Goal: Information Seeking & Learning: Understand process/instructions

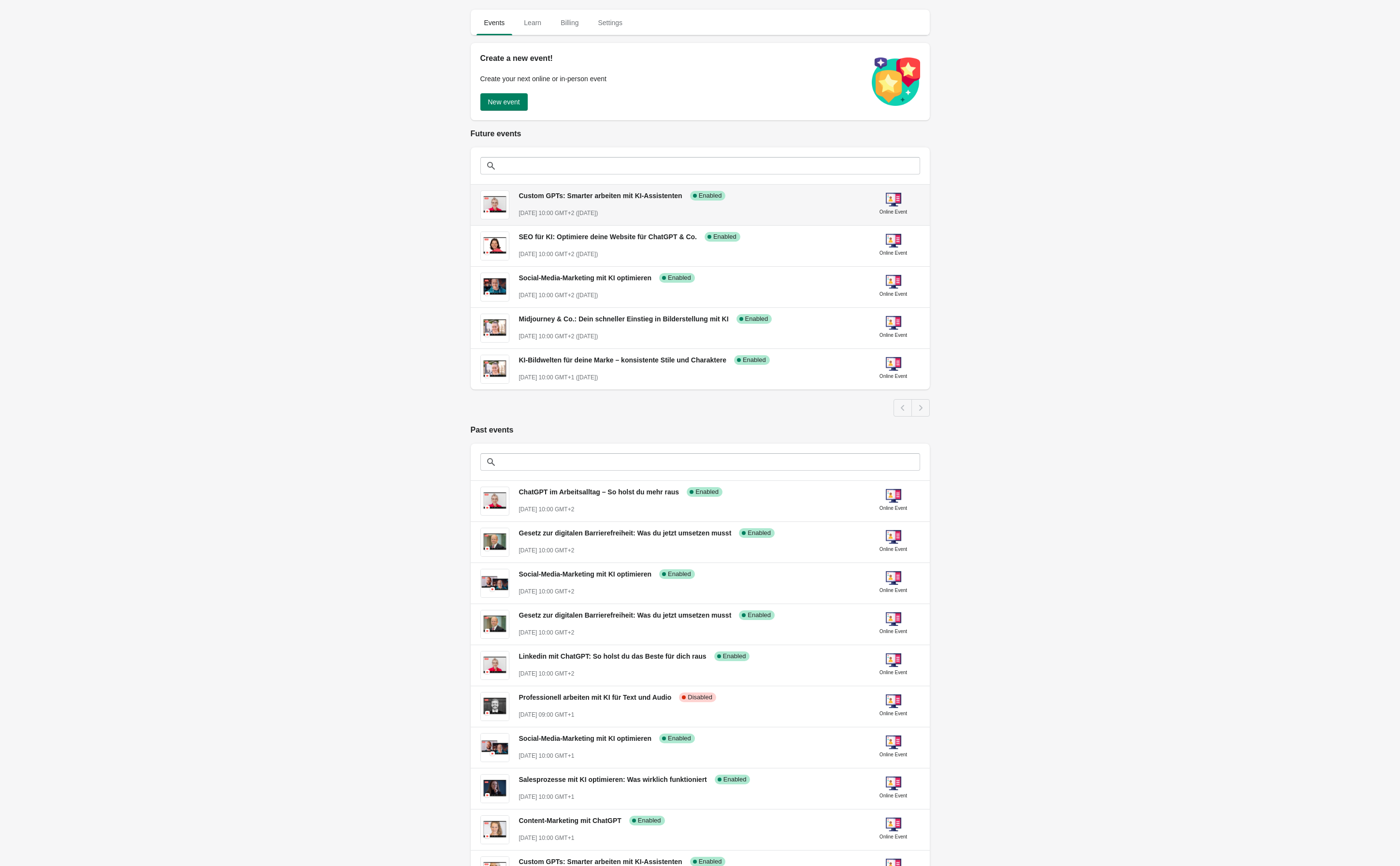
click at [579, 194] on span "Custom GPTs: Smarter arbeiten mit KI-Assistenten" at bounding box center [601, 196] width 164 height 8
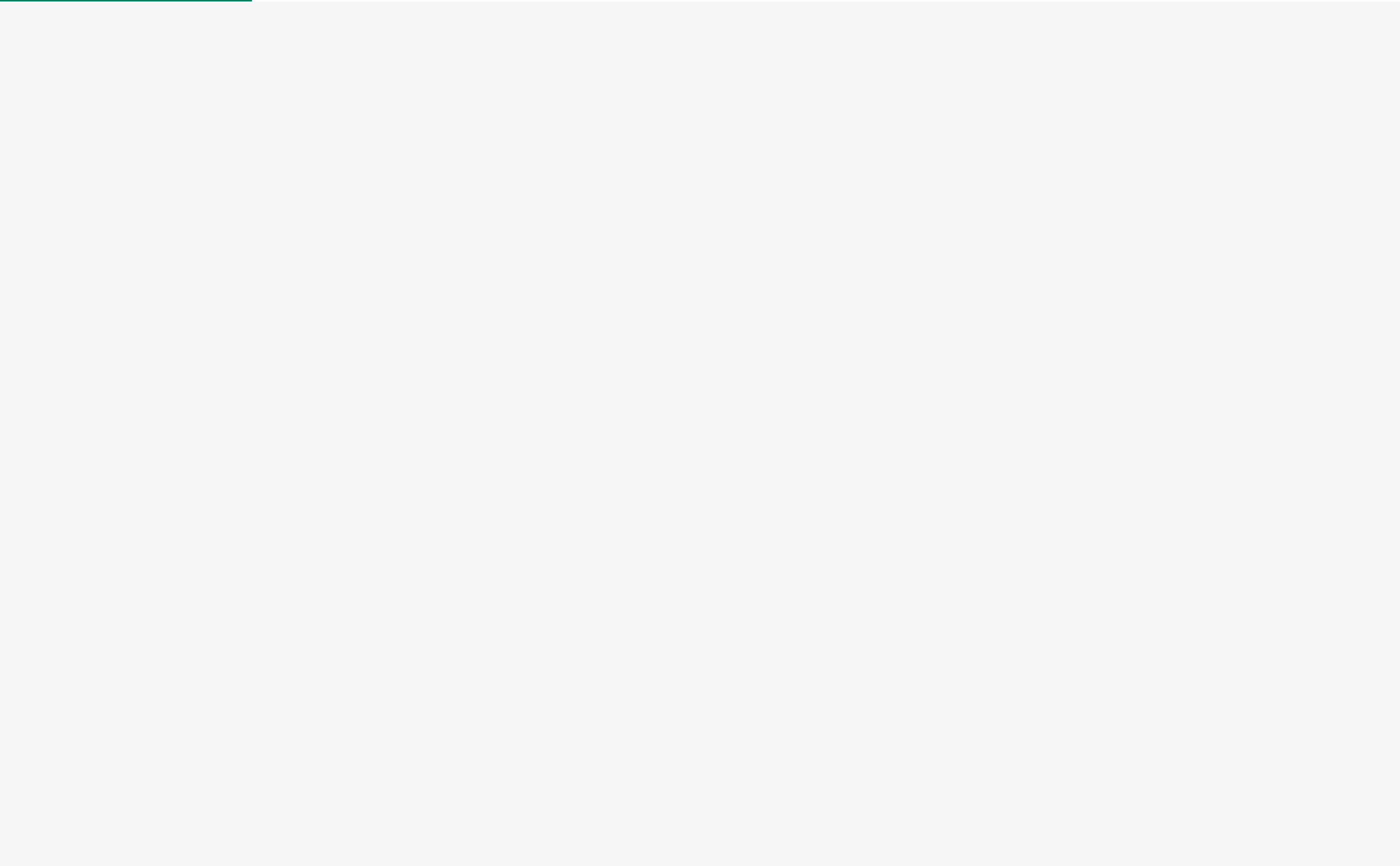
select select "US"
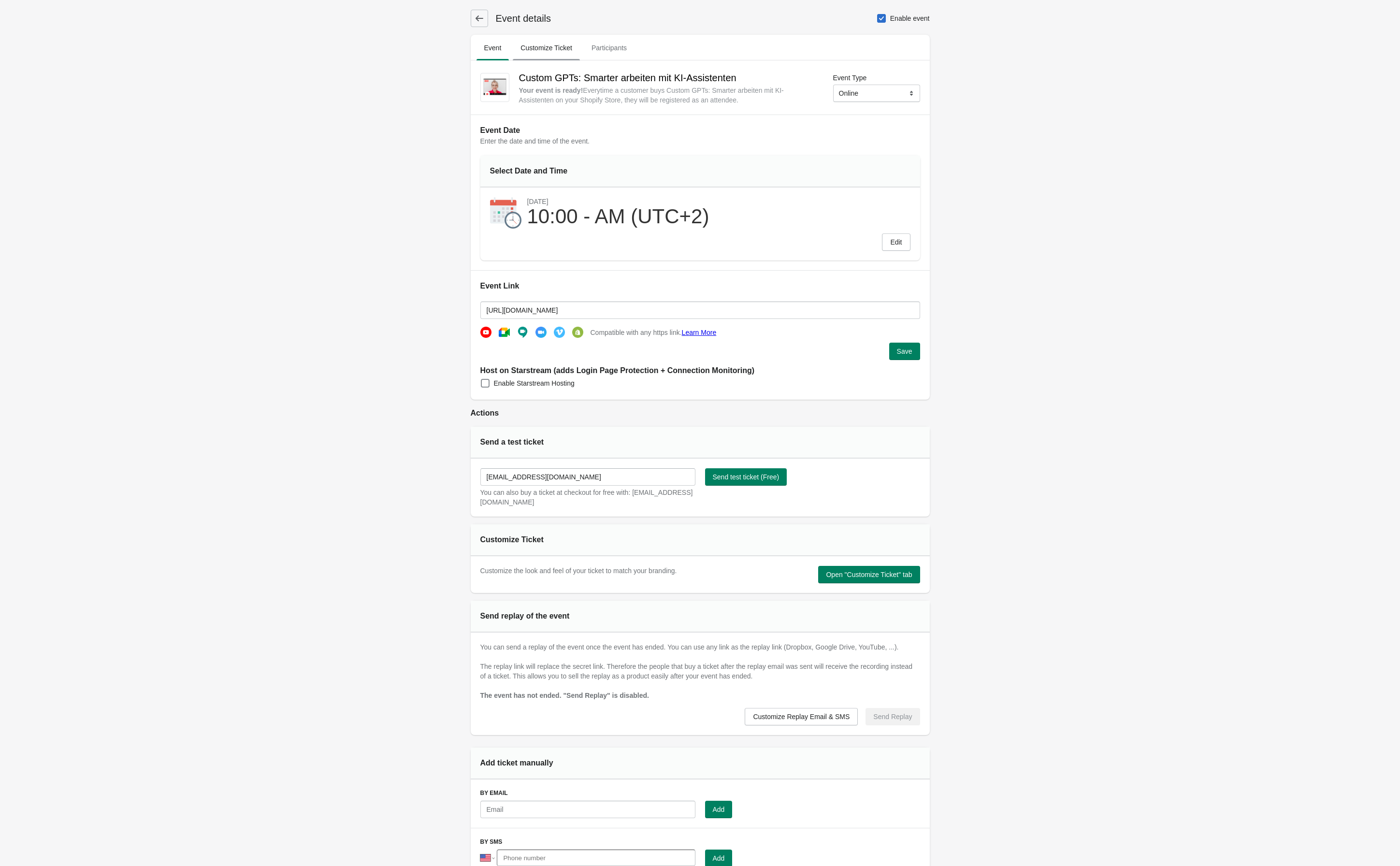
click at [547, 51] on span "Customize Ticket" at bounding box center [546, 48] width 67 height 18
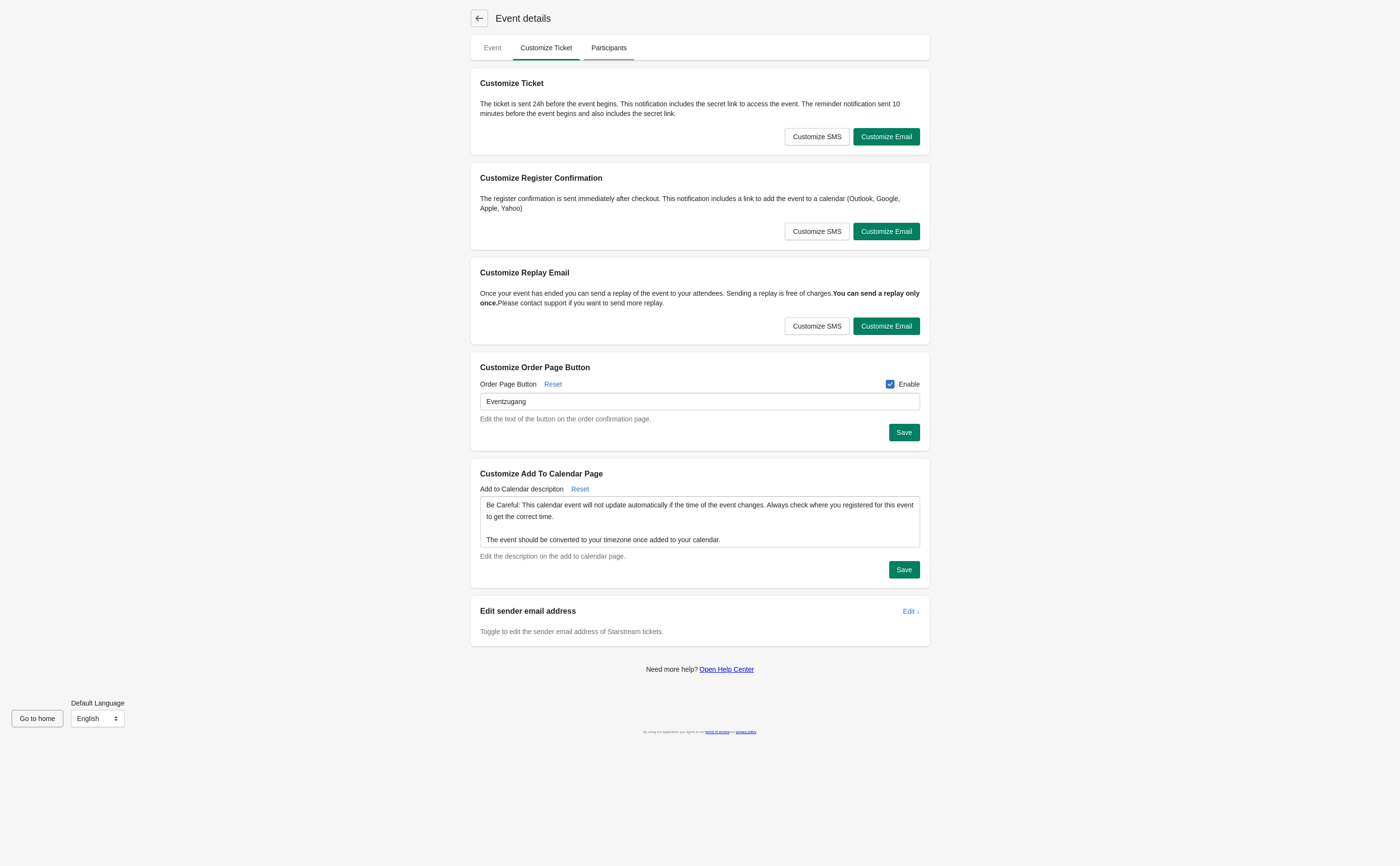
click at [602, 47] on span "Participants" at bounding box center [609, 48] width 51 height 18
select select "US"
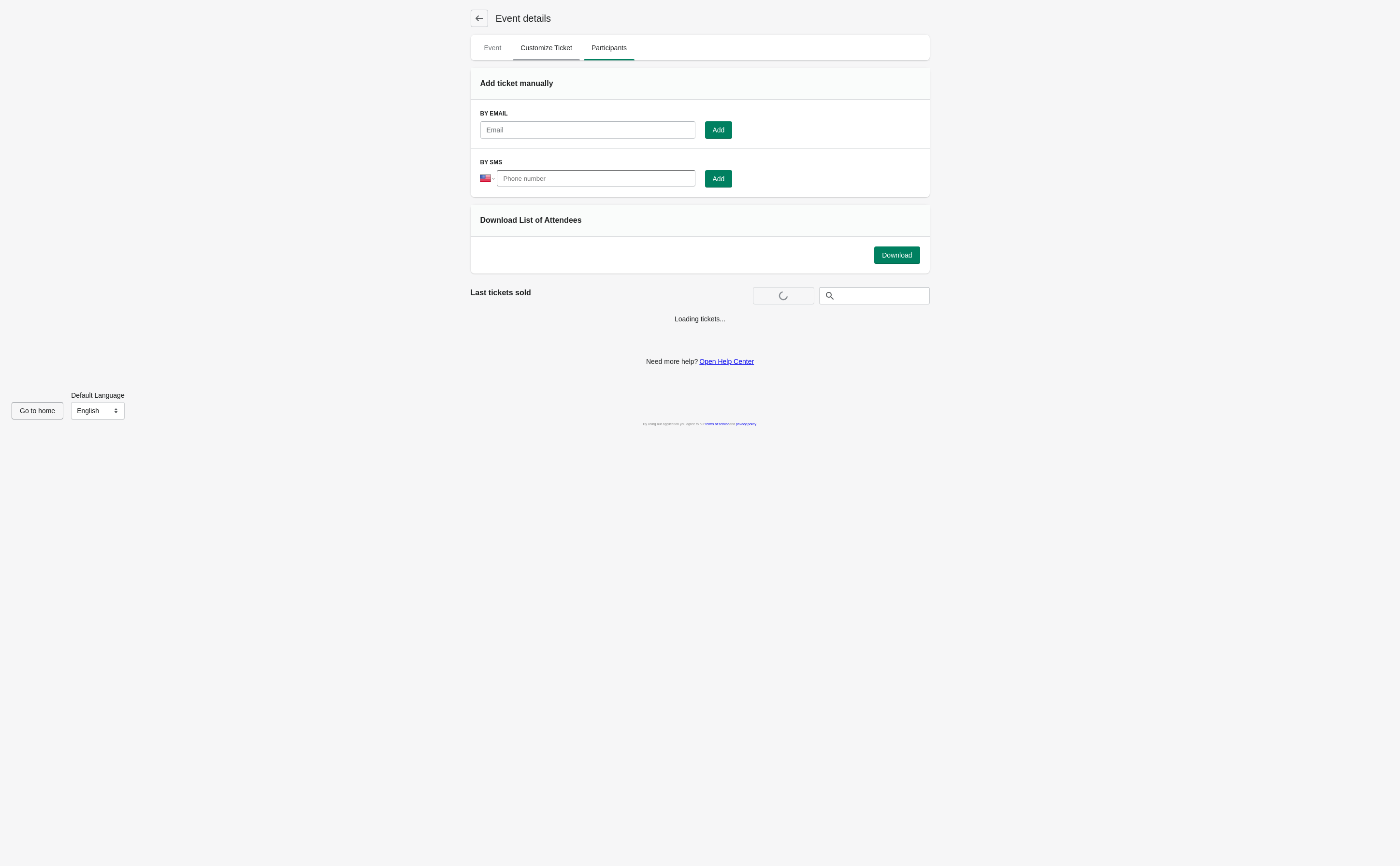
click at [544, 46] on span "Customize Ticket" at bounding box center [546, 48] width 67 height 18
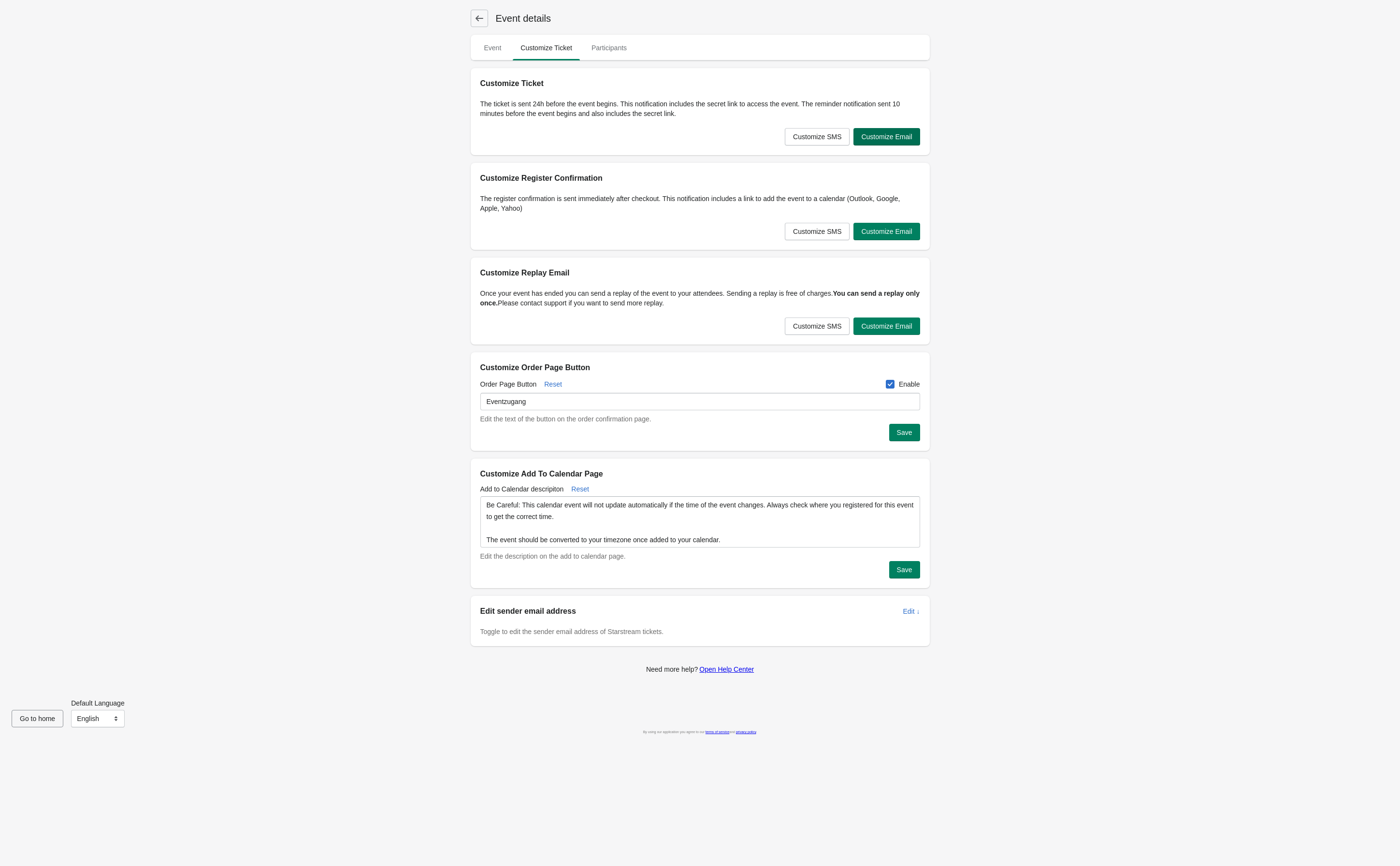
click at [893, 138] on span "Customize Email" at bounding box center [886, 137] width 51 height 8
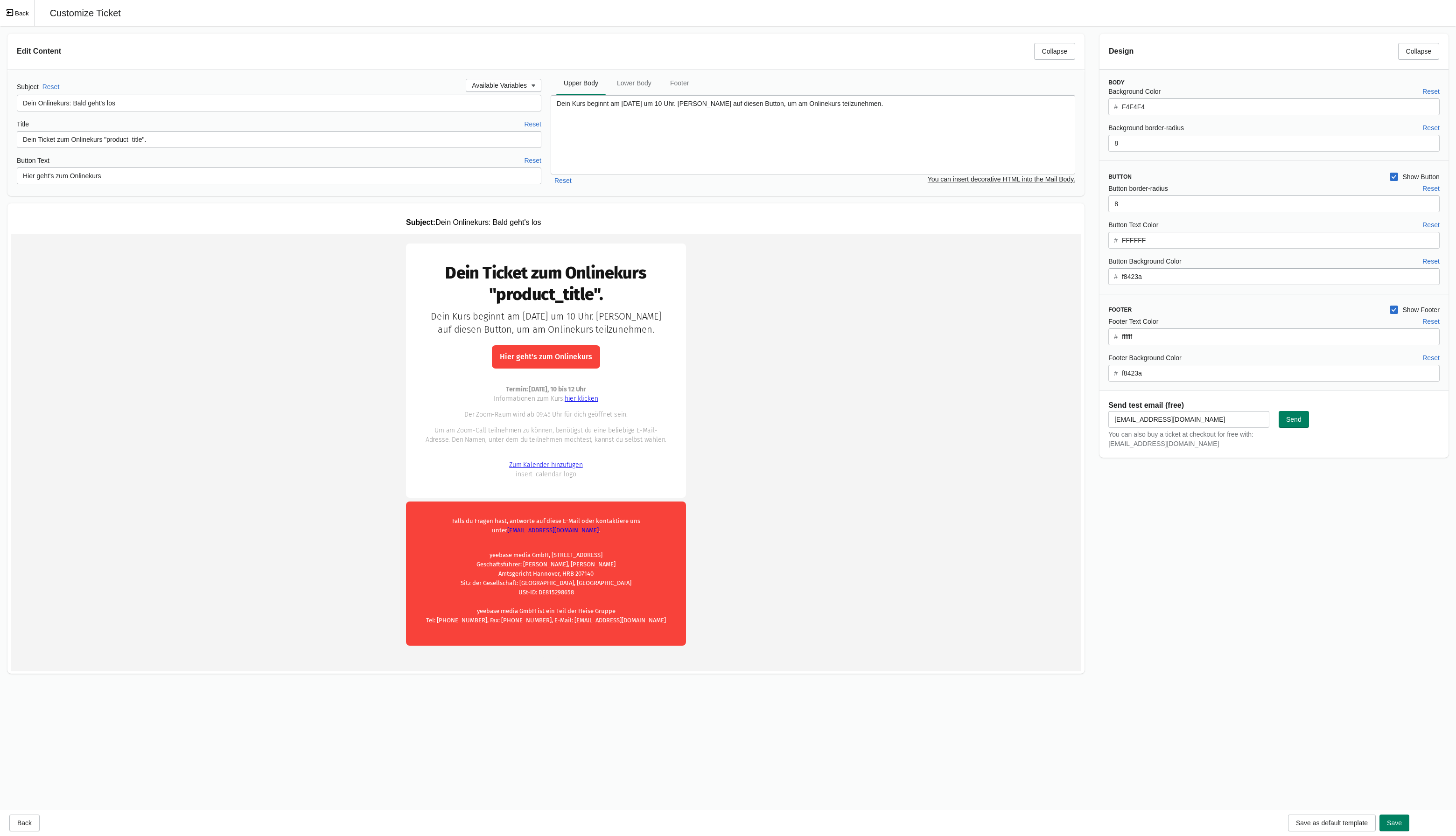
click at [22, 11] on button "Back" at bounding box center [17, 13] width 35 height 26
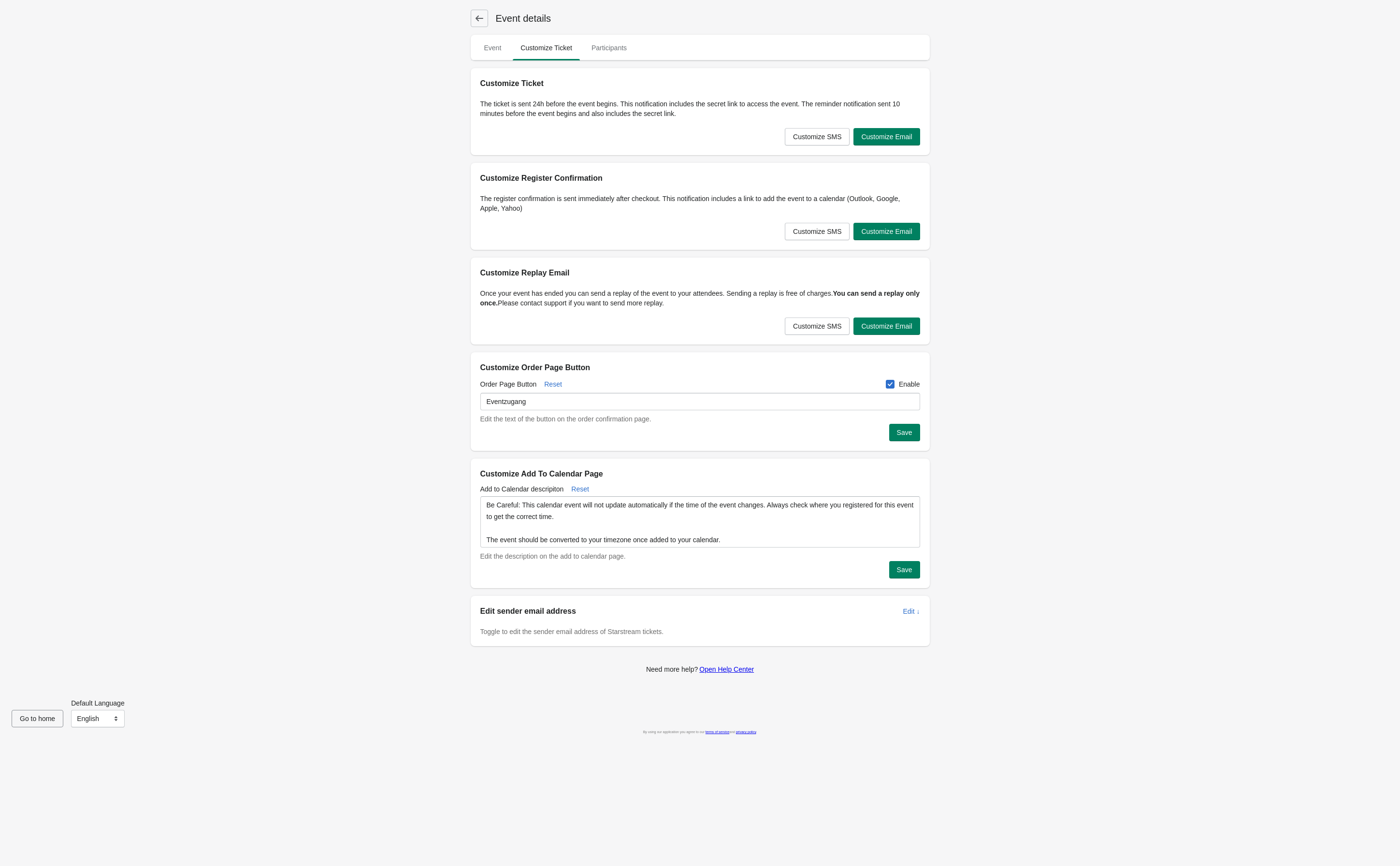
click at [469, 20] on div "Event details Event Customize Ticket Participants Event Customize Ticket Partic…" at bounding box center [695, 343] width 469 height 683
click at [479, 20] on icon at bounding box center [479, 18] width 10 height 10
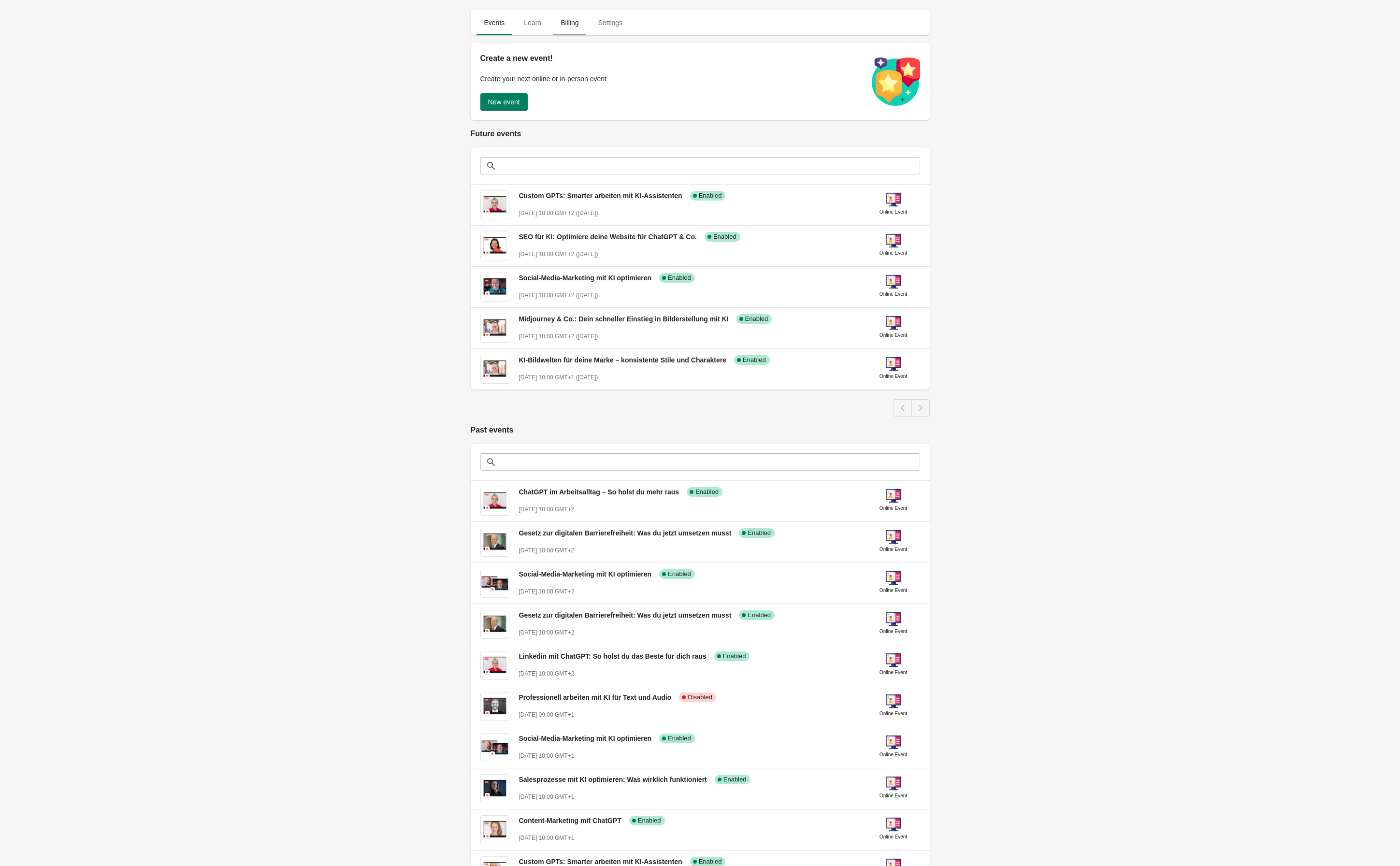
click at [564, 31] on span "Billing" at bounding box center [569, 22] width 34 height 18
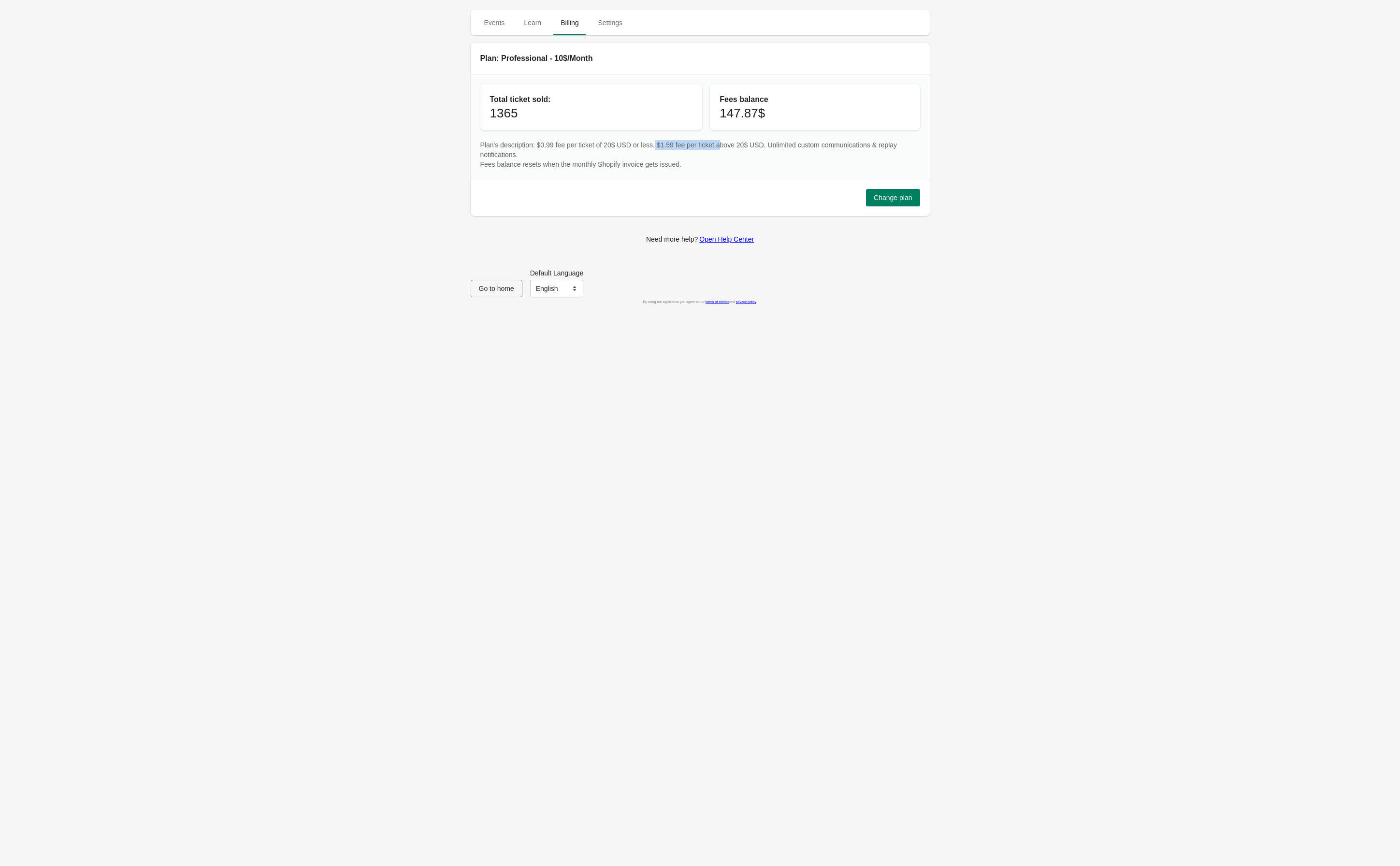
drag, startPoint x: 664, startPoint y: 147, endPoint x: 730, endPoint y: 147, distance: 66.0
click at [730, 147] on p "Plan's description: $0.99 fee per ticket of 20$ USD or less. $1.59 fee per tick…" at bounding box center [700, 150] width 439 height 19
drag, startPoint x: 730, startPoint y: 147, endPoint x: 698, endPoint y: 140, distance: 32.8
click at [698, 140] on p "Plan's description: $0.99 fee per ticket of 20$ USD or less. $1.59 fee per tick…" at bounding box center [700, 150] width 439 height 19
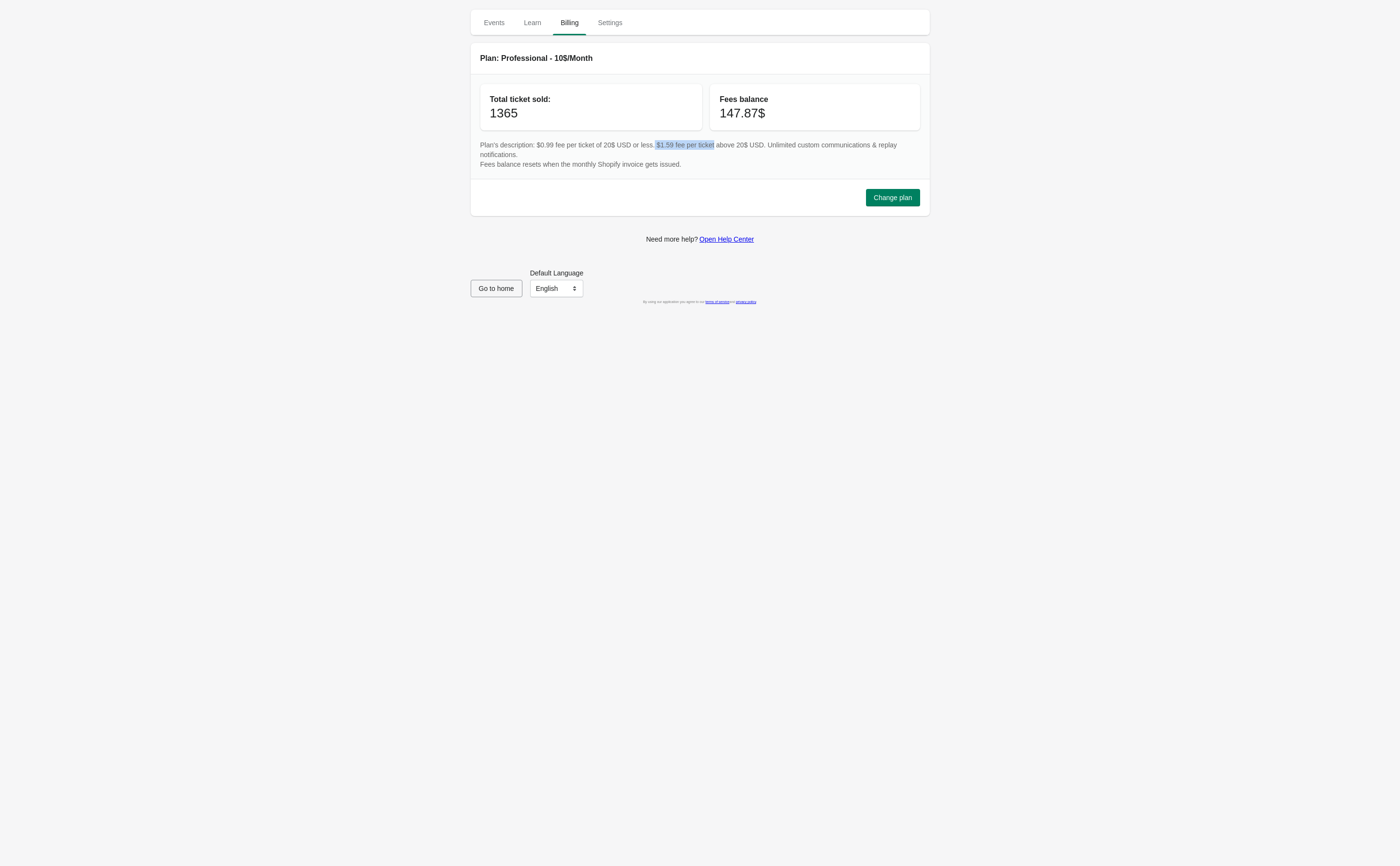
drag, startPoint x: 663, startPoint y: 145, endPoint x: 726, endPoint y: 145, distance: 63.0
click at [726, 145] on p "Plan's description: $0.99 fee per ticket of 20$ USD or less. $1.59 fee per tick…" at bounding box center [700, 150] width 439 height 19
copy p "$1.59 fee per ticket"
